Goal: Task Accomplishment & Management: Use online tool/utility

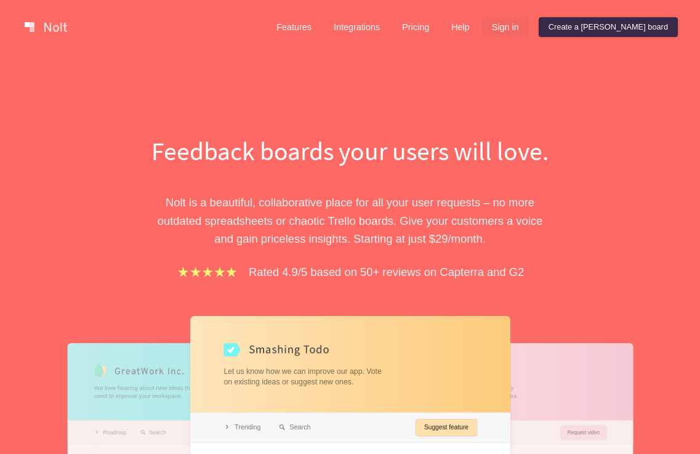
click at [529, 25] on link "Sign in" at bounding box center [505, 27] width 47 height 20
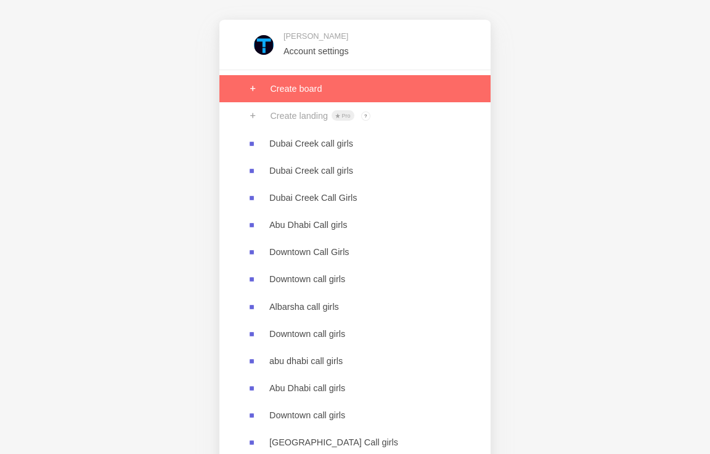
click at [285, 94] on link at bounding box center [354, 88] width 271 height 27
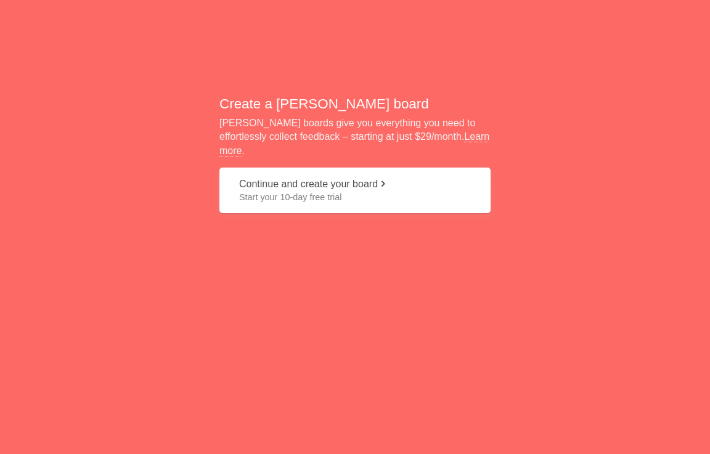
click at [260, 182] on button "Continue and create your board Start your 10-day free trial" at bounding box center [354, 191] width 271 height 46
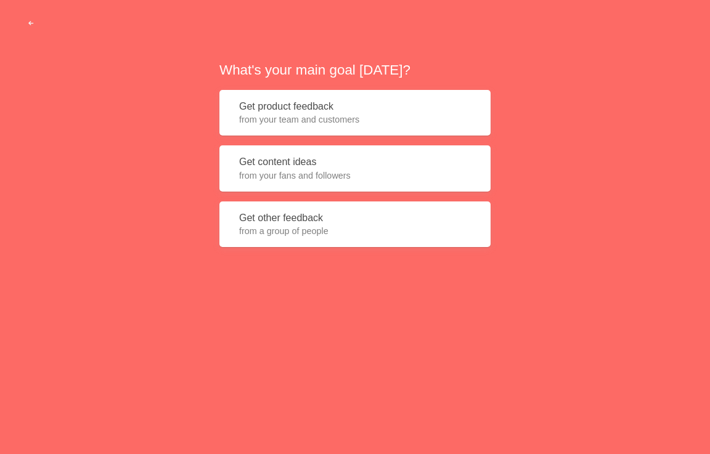
click at [350, 128] on button "Get product feedback from your team and customers" at bounding box center [354, 113] width 271 height 46
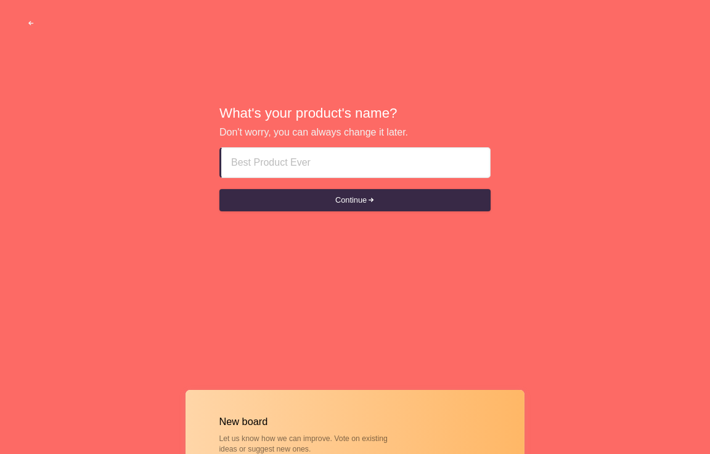
type input "Dubai Creek call girls"
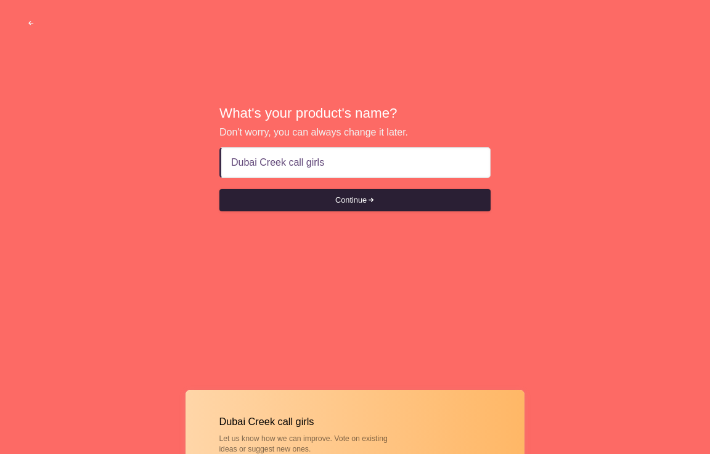
click at [289, 202] on button "Continue" at bounding box center [354, 200] width 271 height 22
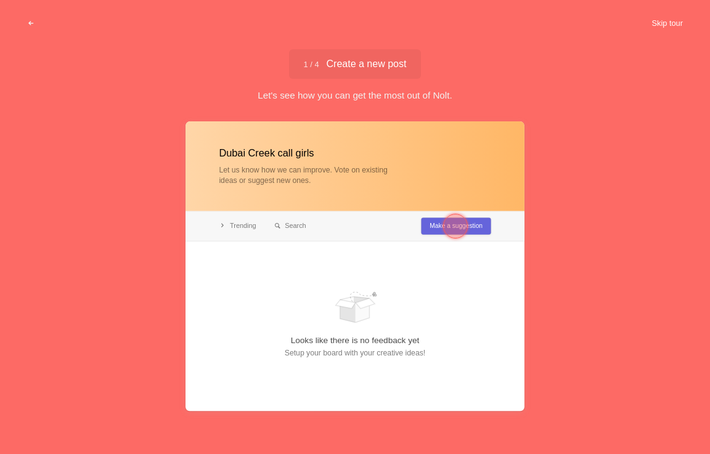
click at [670, 30] on button "Skip tour" at bounding box center [666, 23] width 61 height 22
